Goal: Find specific page/section: Find specific page/section

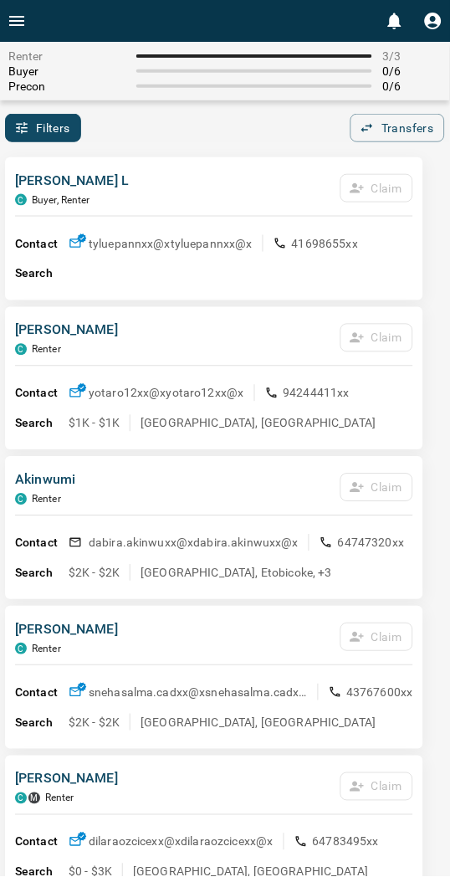
click at [154, 136] on div "Filters 0 Transfers 0" at bounding box center [225, 128] width 450 height 28
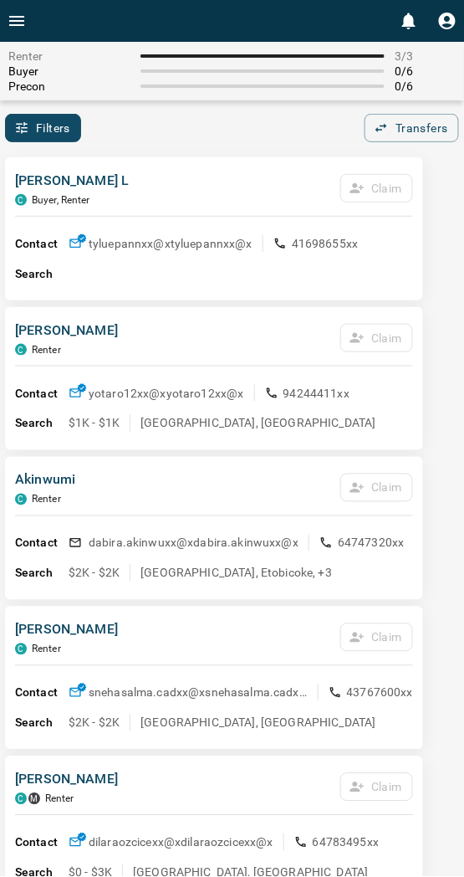
click at [202, 129] on div "Filters 0 Transfers 0" at bounding box center [232, 128] width 464 height 28
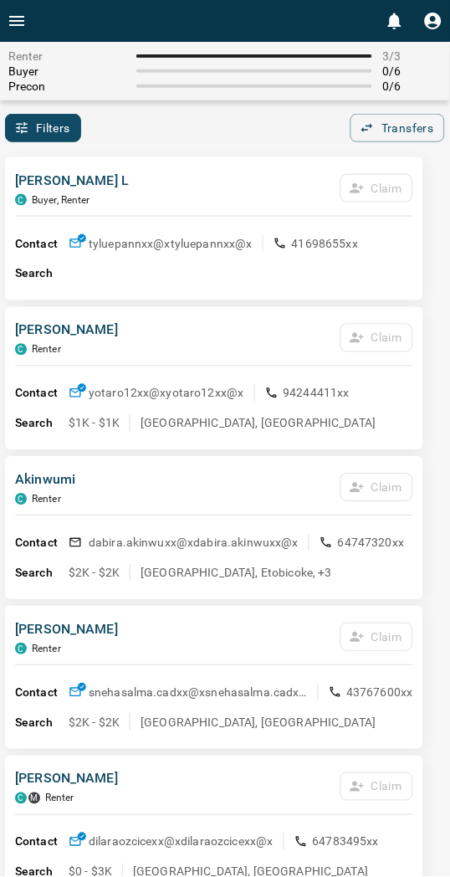
click at [189, 134] on div "Filters 0 Transfers 0" at bounding box center [225, 128] width 450 height 28
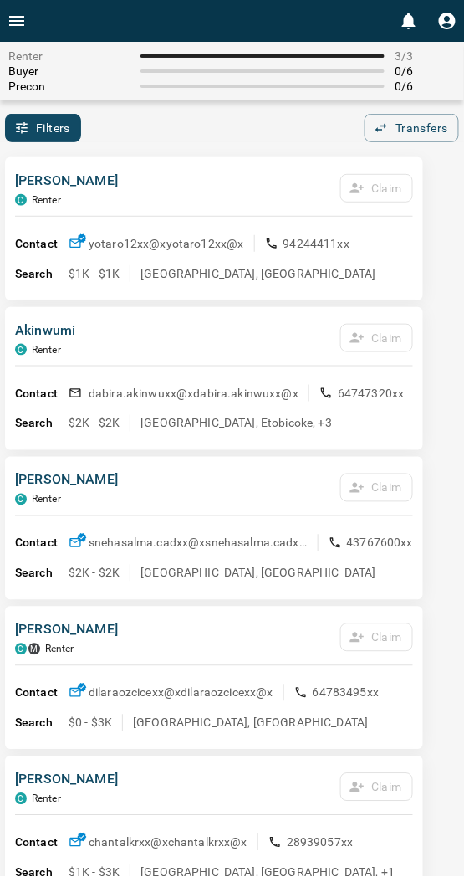
click at [210, 64] on div "Buyer 0 / 6" at bounding box center [232, 70] width 448 height 13
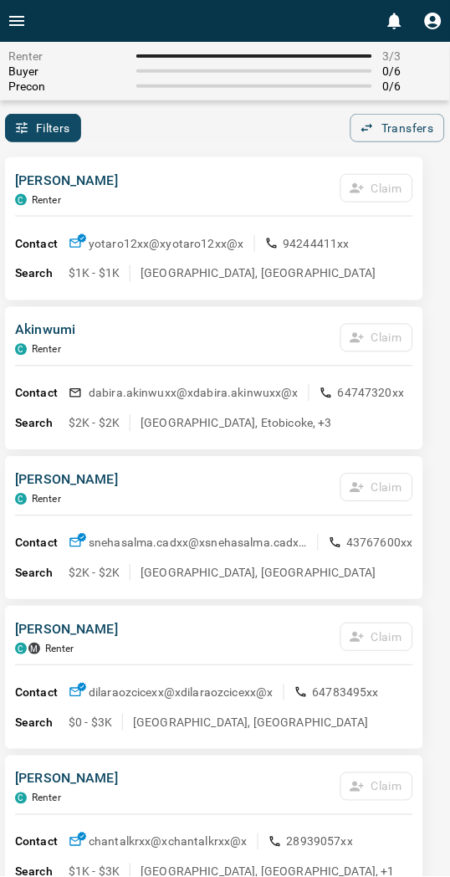
click at [190, 124] on div "Filters 0 Transfers 0" at bounding box center [225, 128] width 450 height 28
click at [219, 182] on div "[PERSON_NAME] C Renter Claim" at bounding box center [214, 193] width 398 height 45
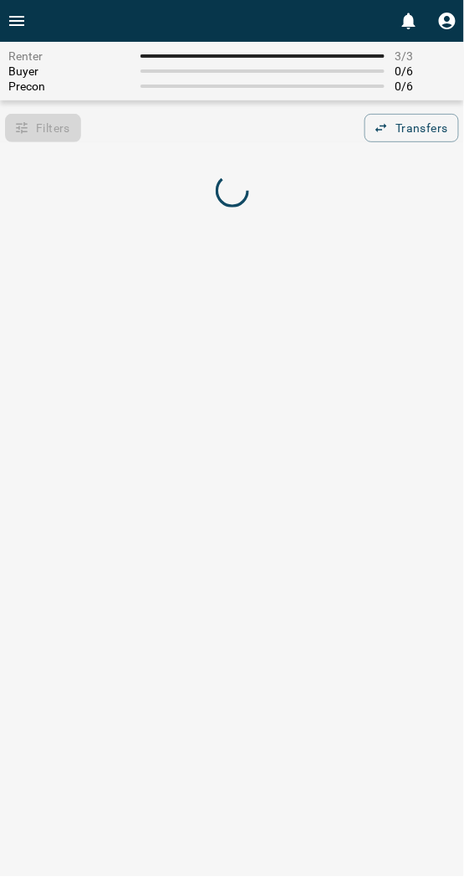
click at [201, 139] on div "Filters 0 Transfers 0" at bounding box center [232, 128] width 464 height 28
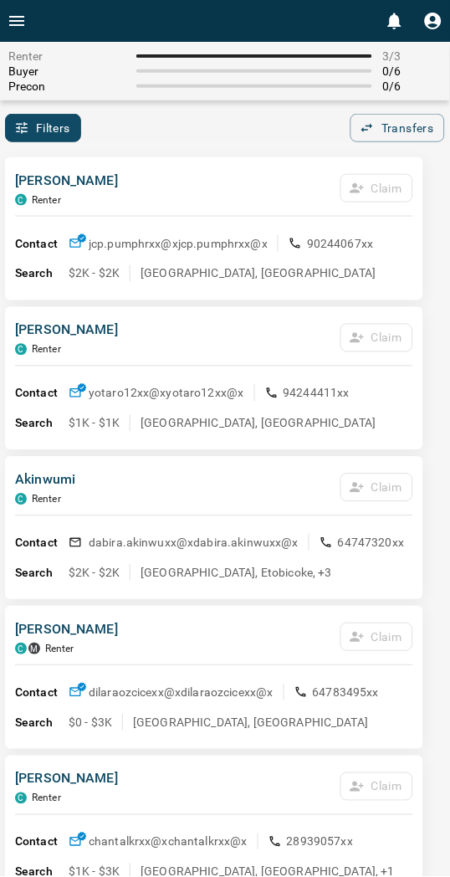
click at [163, 140] on div "Filters 0 Transfers 0" at bounding box center [225, 128] width 450 height 28
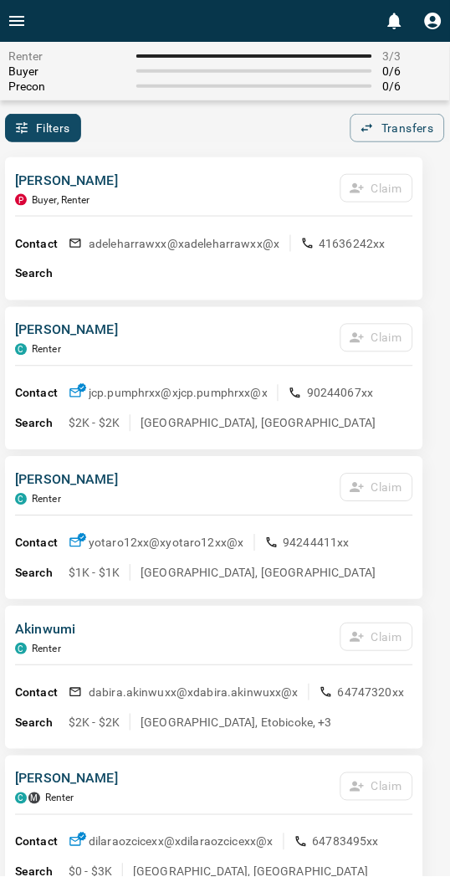
click at [238, 179] on div "[PERSON_NAME] [PERSON_NAME], Renter Claim" at bounding box center [214, 193] width 398 height 45
click at [216, 129] on div "Filters 0 Transfers 0" at bounding box center [225, 128] width 450 height 28
click at [204, 137] on div "Filters 0 Transfers 0" at bounding box center [225, 128] width 450 height 28
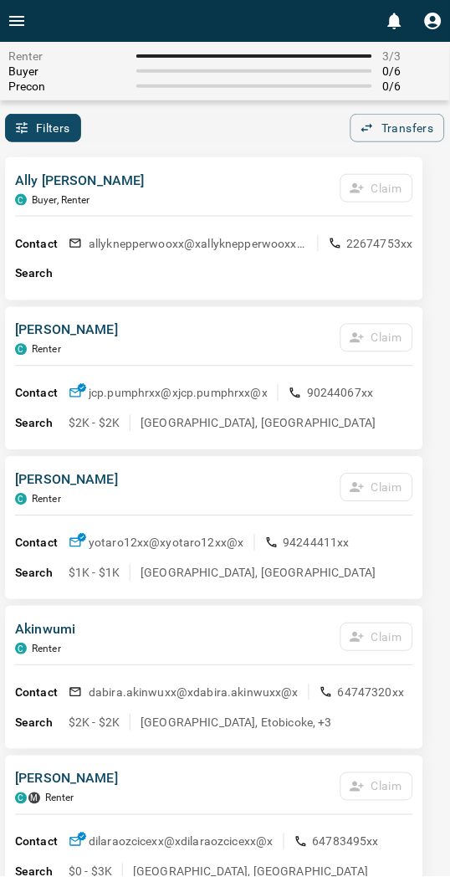
click at [139, 233] on div "Contact allyknepperwooxx@x allyknepperwooxx@x 22674753xx" at bounding box center [214, 243] width 398 height 27
